Goal: Find specific page/section: Find specific page/section

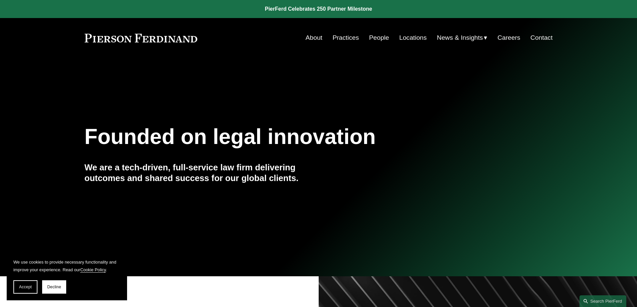
click at [336, 35] on link "Practices" at bounding box center [345, 37] width 26 height 13
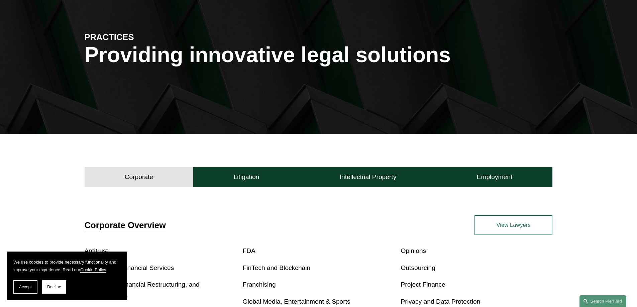
scroll to position [67, 0]
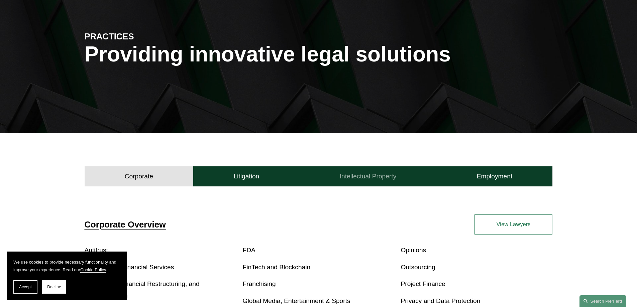
click at [384, 179] on h4 "Intellectual Property" at bounding box center [368, 177] width 57 height 8
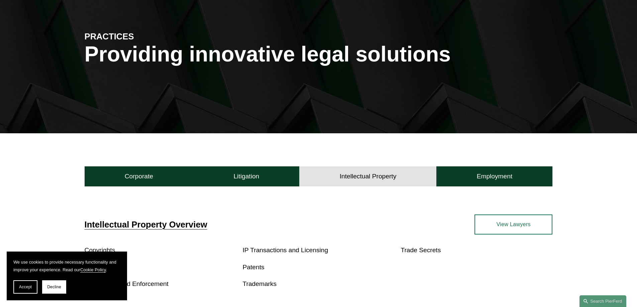
scroll to position [100, 0]
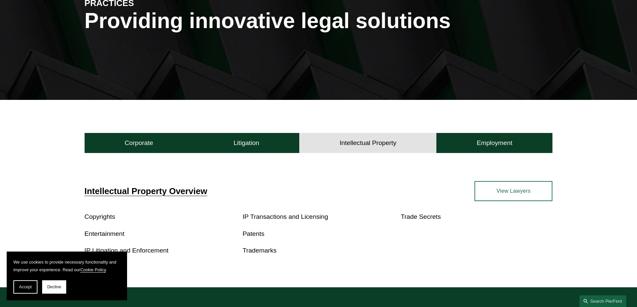
click at [530, 192] on link "View Lawyers" at bounding box center [513, 191] width 78 height 20
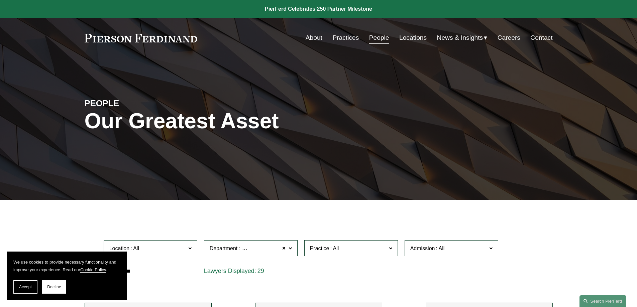
click at [379, 40] on link "People" at bounding box center [379, 37] width 20 height 13
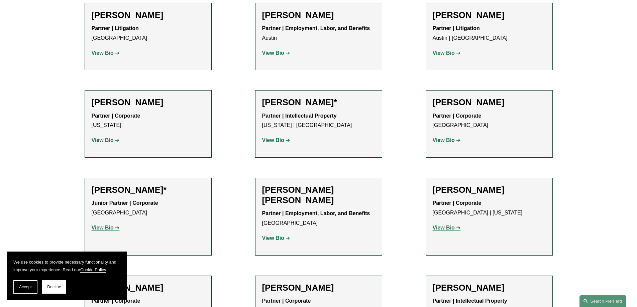
scroll to position [267, 0]
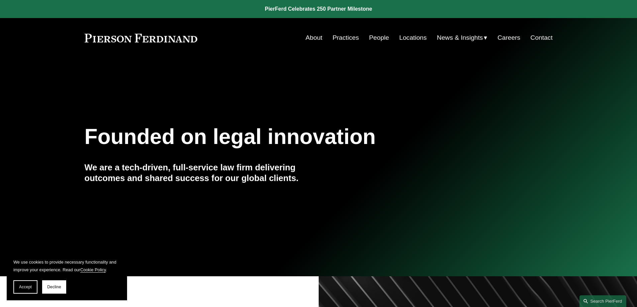
click at [380, 37] on link "People" at bounding box center [379, 37] width 20 height 13
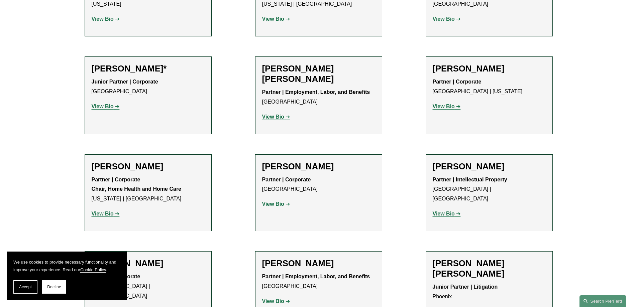
scroll to position [468, 0]
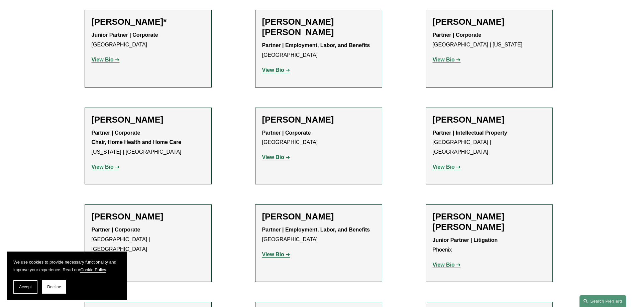
click at [442, 164] on strong "View Bio" at bounding box center [444, 167] width 22 height 6
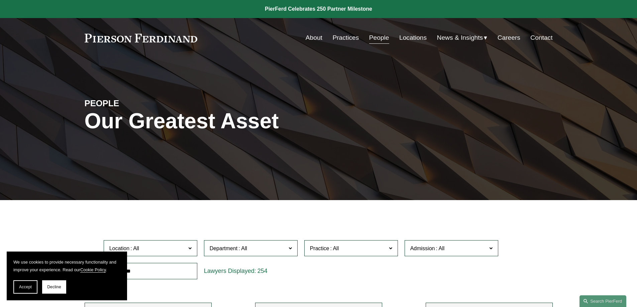
click at [377, 36] on link "People" at bounding box center [379, 37] width 20 height 13
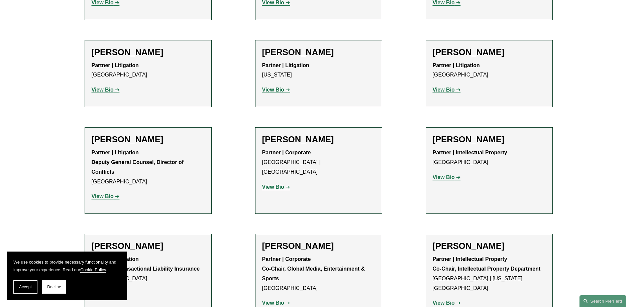
scroll to position [6921, 0]
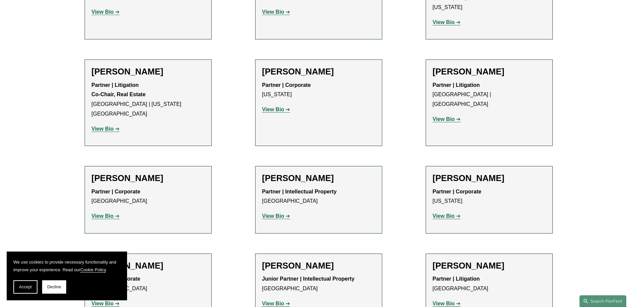
scroll to position [3979, 0]
